Goal: Information Seeking & Learning: Learn about a topic

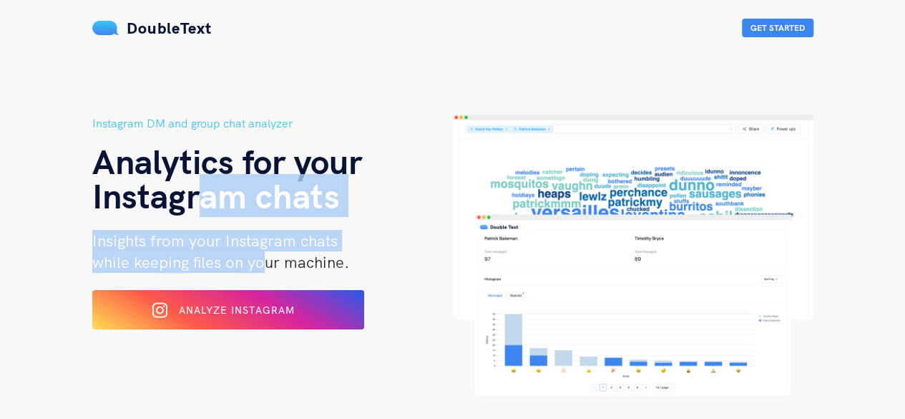
click at [260, 260] on div "Instagram DM and group chat analyzer Analytics for your Instagram chats Insight…" at bounding box center [272, 254] width 361 height 281
click at [260, 260] on span "while keeping files on your machine." at bounding box center [220, 262] width 257 height 20
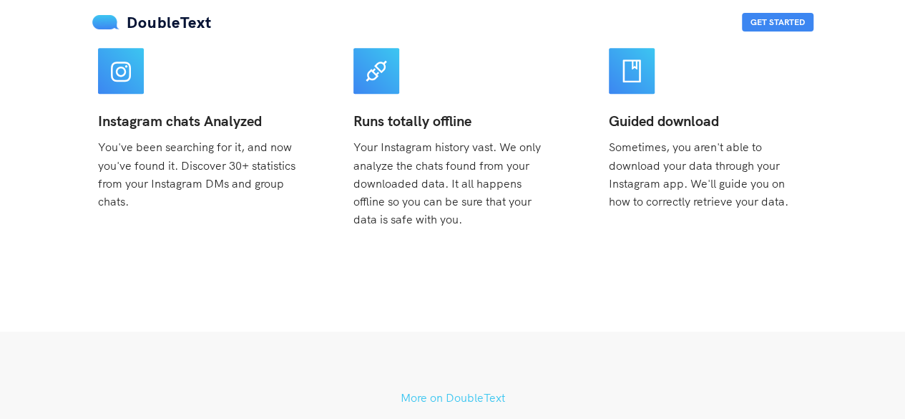
scroll to position [647, 0]
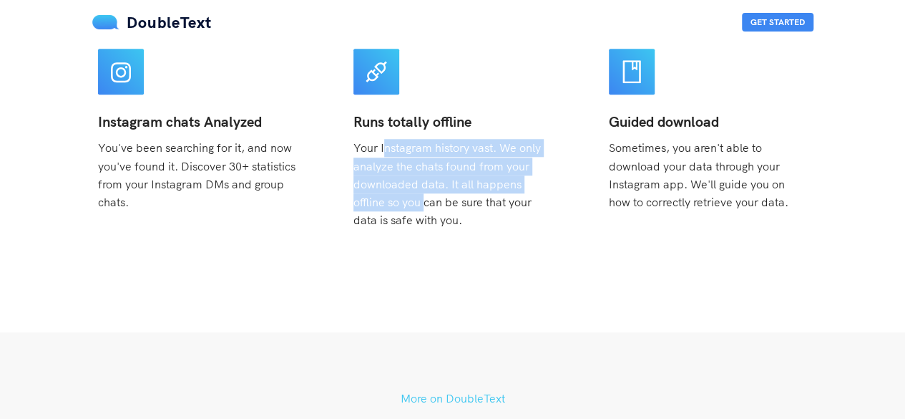
drag, startPoint x: 382, startPoint y: 145, endPoint x: 424, endPoint y: 196, distance: 66.2
click at [424, 196] on span "Your Instagram history vast. We only analyze the chats found from your download…" at bounding box center [446, 183] width 187 height 87
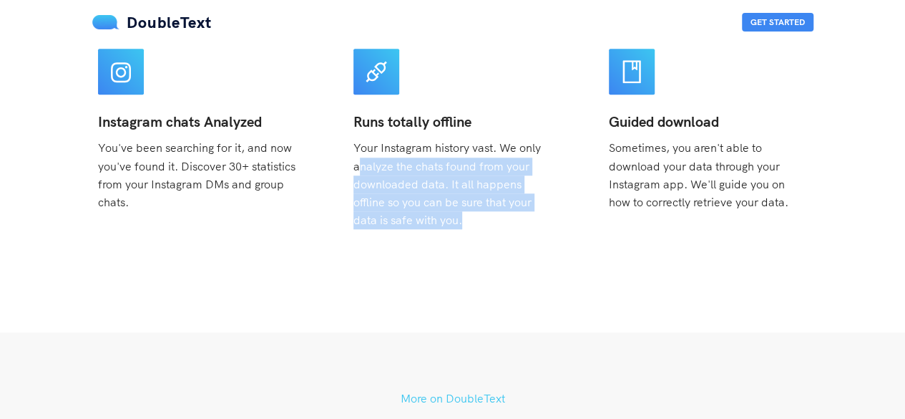
drag, startPoint x: 359, startPoint y: 160, endPoint x: 464, endPoint y: 224, distance: 123.3
click at [464, 224] on div "Runs totally offline Your Instagram history vast. We only analyze the chats fou…" at bounding box center [452, 170] width 198 height 117
click at [432, 212] on span "Your Instagram history vast. We only analyze the chats found from your download…" at bounding box center [446, 183] width 187 height 87
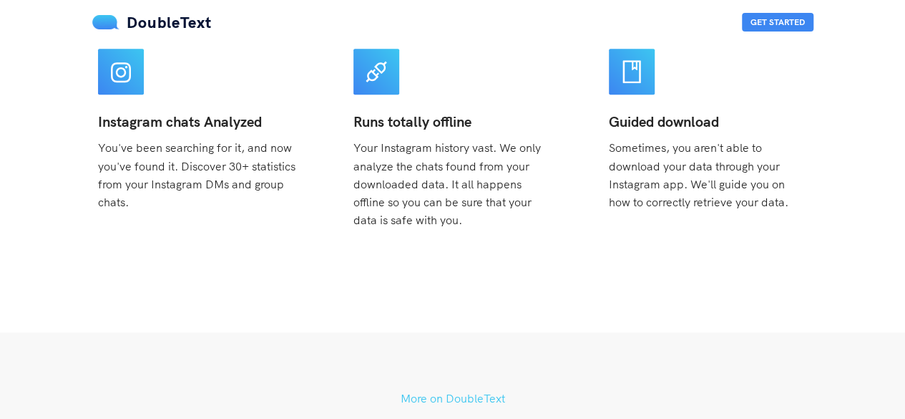
scroll to position [633, 0]
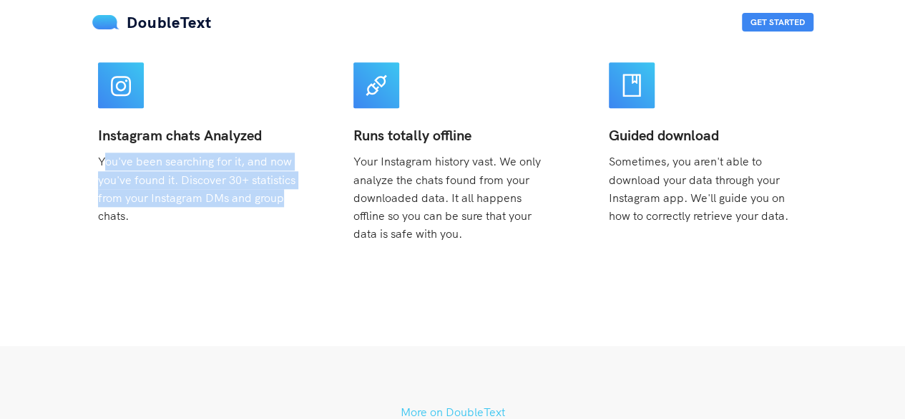
drag, startPoint x: 102, startPoint y: 162, endPoint x: 147, endPoint y: 224, distance: 76.7
click at [147, 224] on div "Instagram chats Analyzed You've been searching for it, and now you've found it.…" at bounding box center [197, 143] width 233 height 197
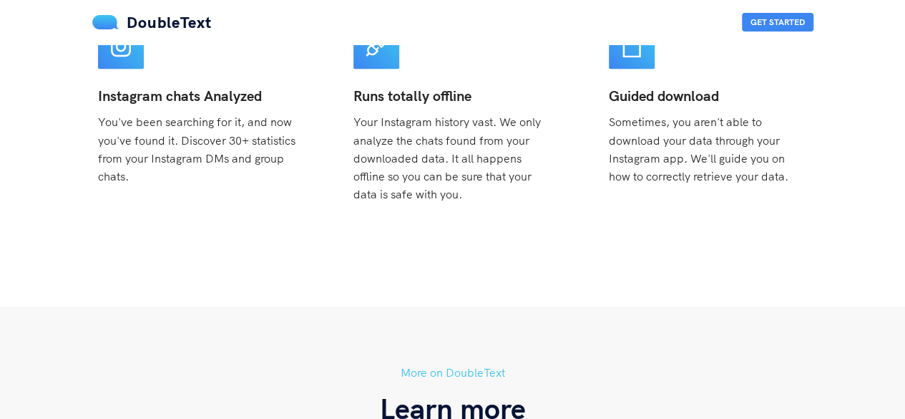
scroll to position [672, 0]
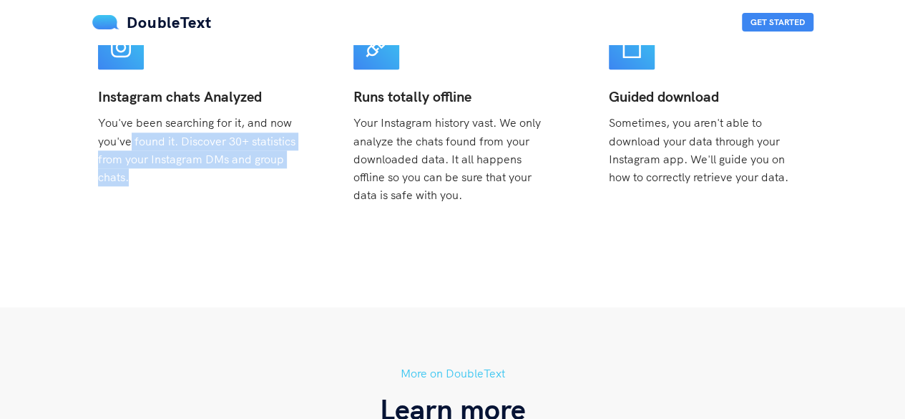
drag, startPoint x: 159, startPoint y: 194, endPoint x: 119, endPoint y: 127, distance: 77.9
click at [119, 127] on div "Instagram chats Analyzed You've been searching for it, and now you've found it.…" at bounding box center [197, 104] width 233 height 197
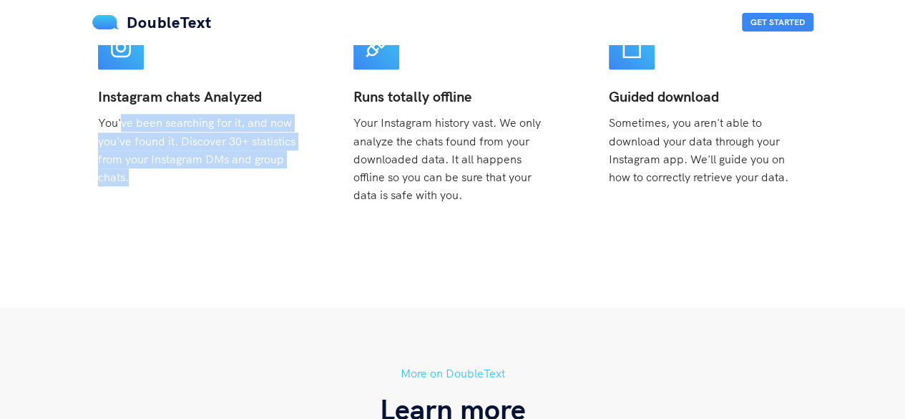
click at [119, 127] on span "You've been searching for it, and now you've found it. Discover 30+ statistics …" at bounding box center [196, 149] width 197 height 68
